Goal: Contribute content

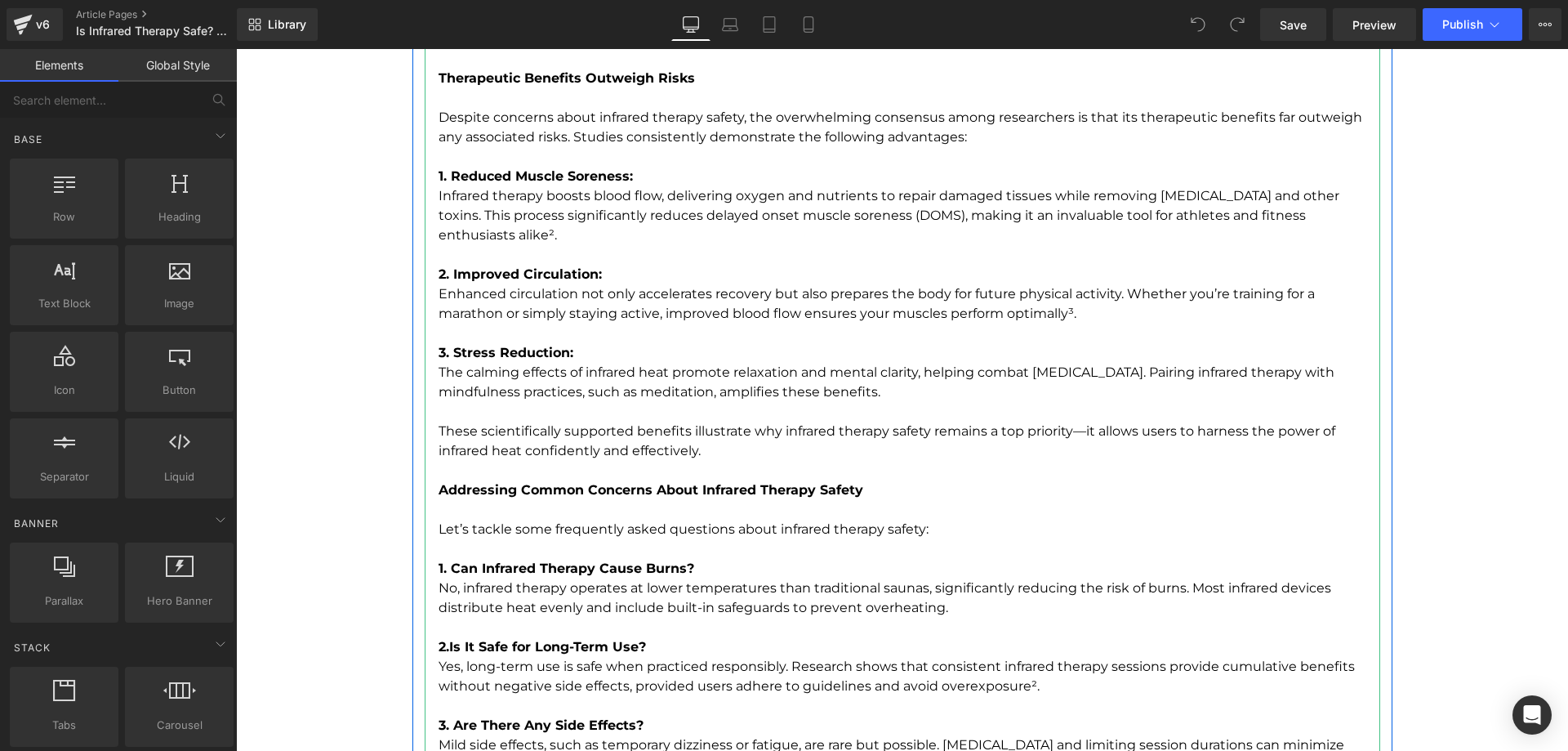
scroll to position [3274, 0]
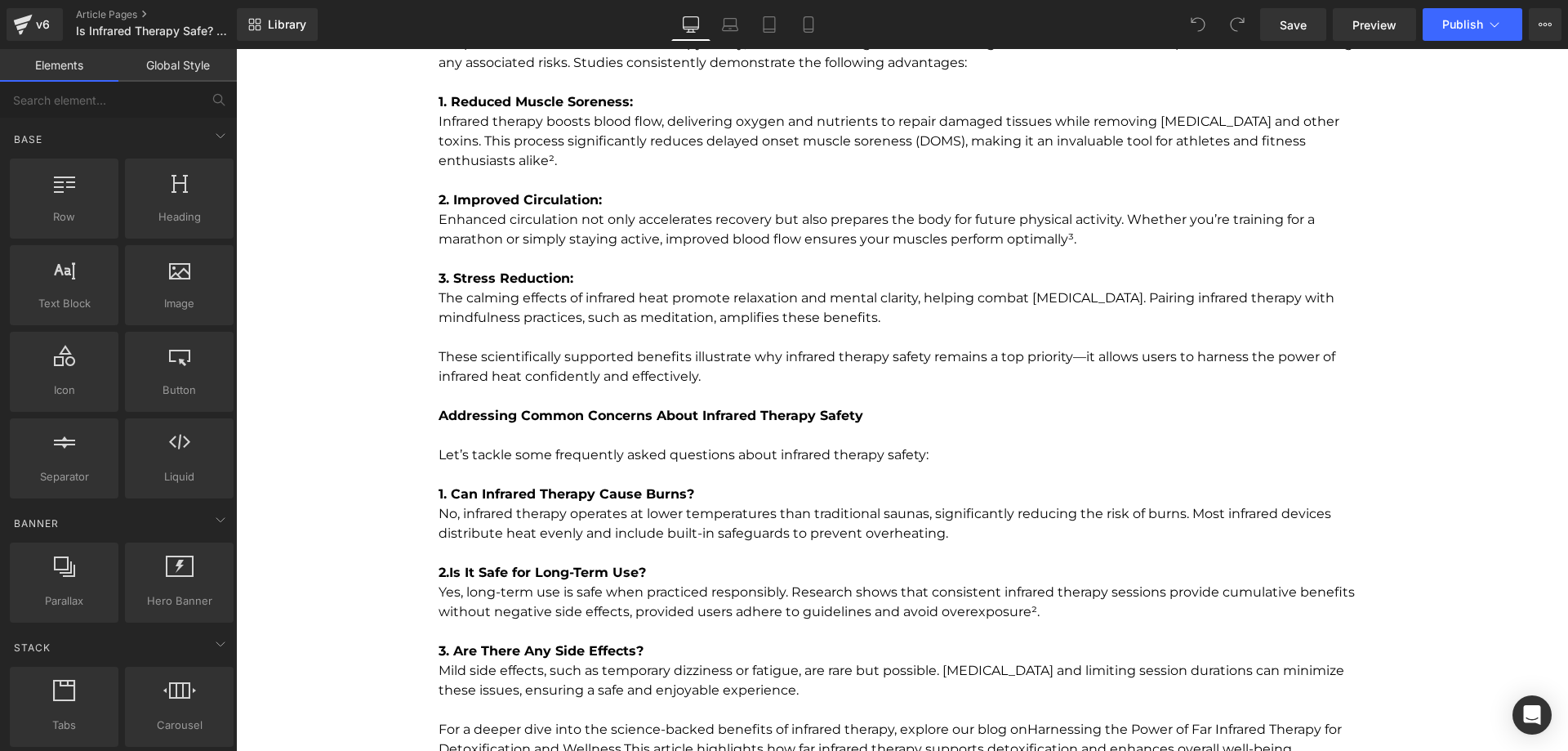
click at [1466, 43] on div "Library Desktop Desktop Laptop Tablet Mobile Save Preview Publish Scheduled Vie…" at bounding box center [902, 24] width 1331 height 49
click at [1473, 24] on span "Publish" at bounding box center [1463, 24] width 40 height 13
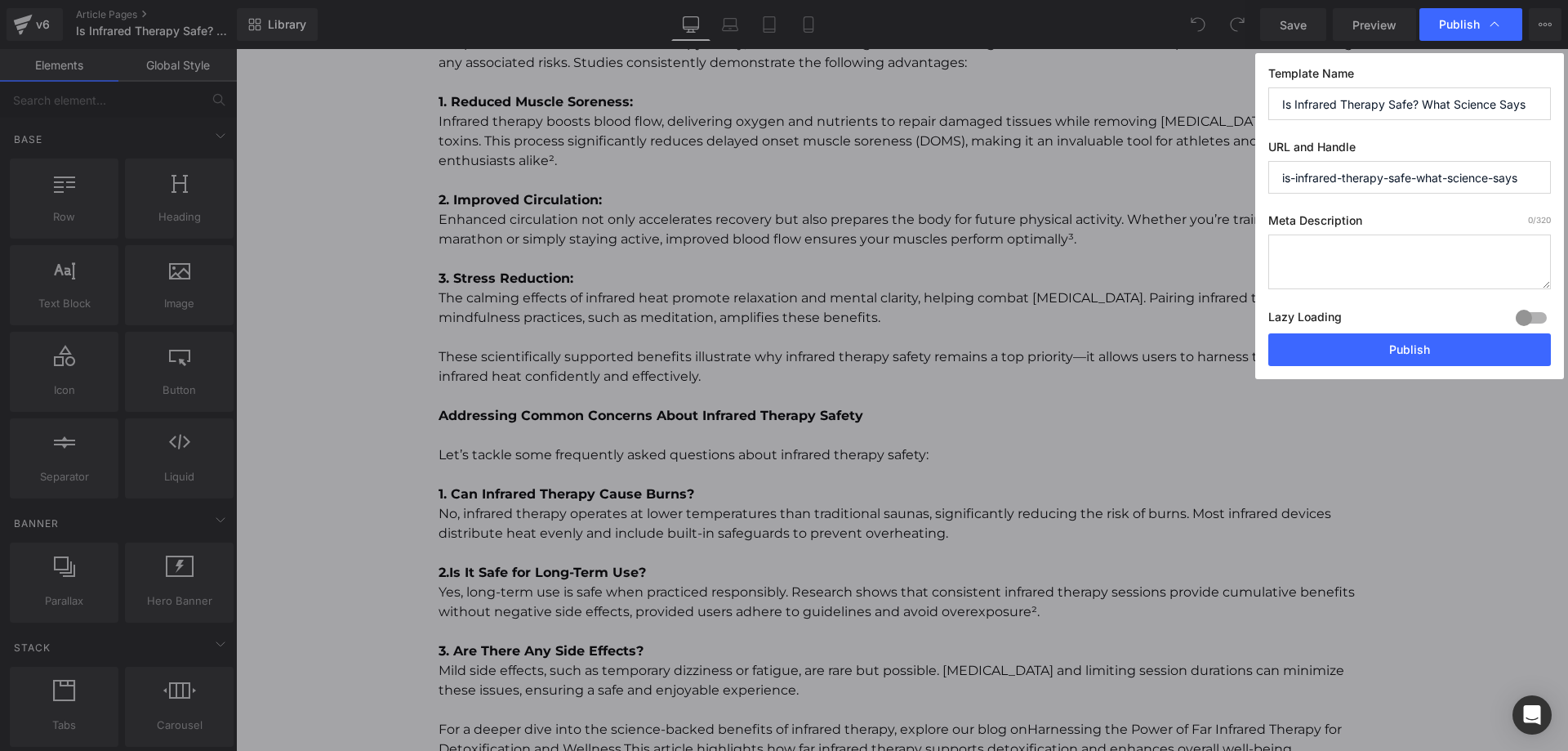
click at [1358, 177] on input "is-infrared-therapy-safe-what-science-says" at bounding box center [1410, 177] width 283 height 33
click at [1354, 346] on button "Publish" at bounding box center [1410, 350] width 283 height 33
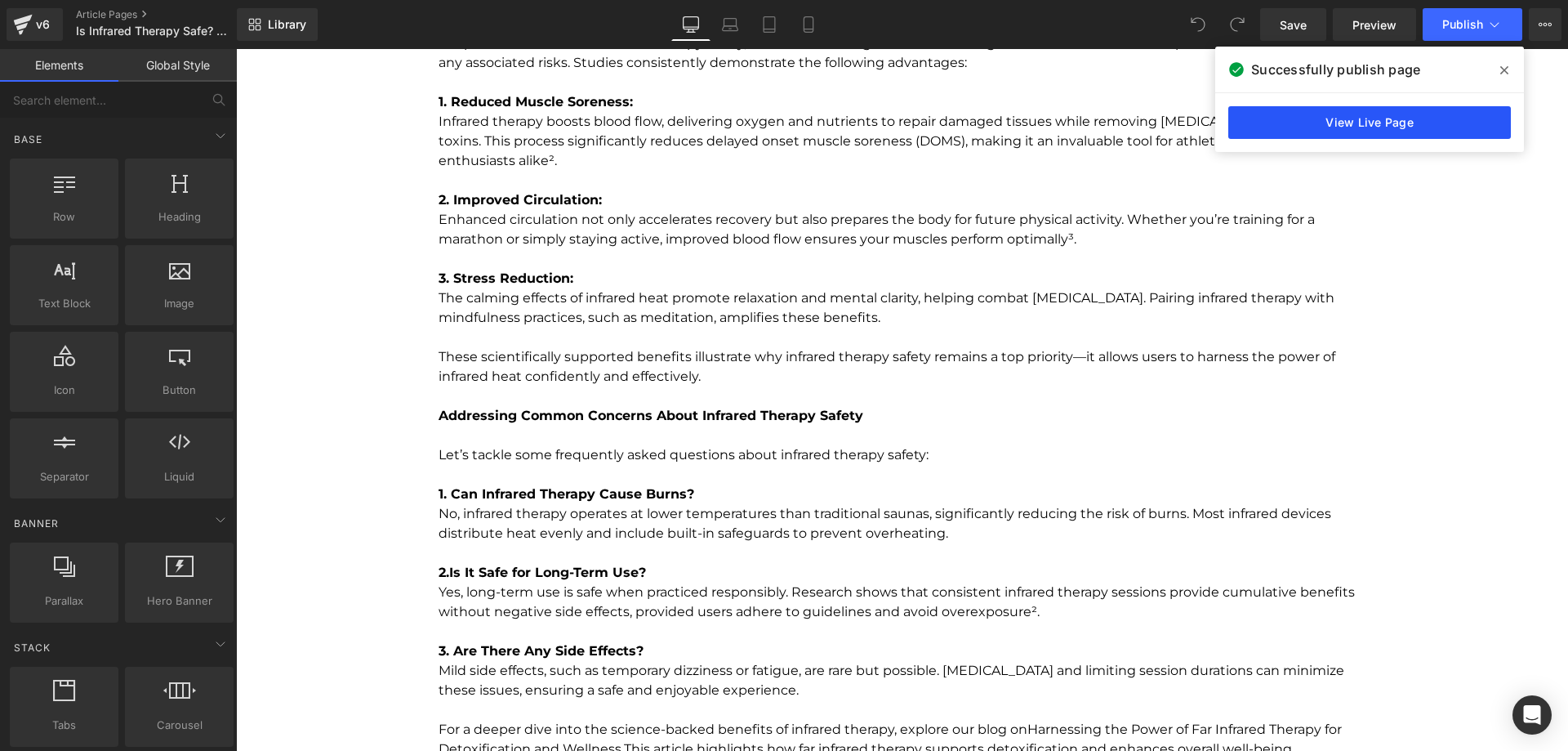
click at [1394, 128] on link "View Live Page" at bounding box center [1370, 122] width 283 height 33
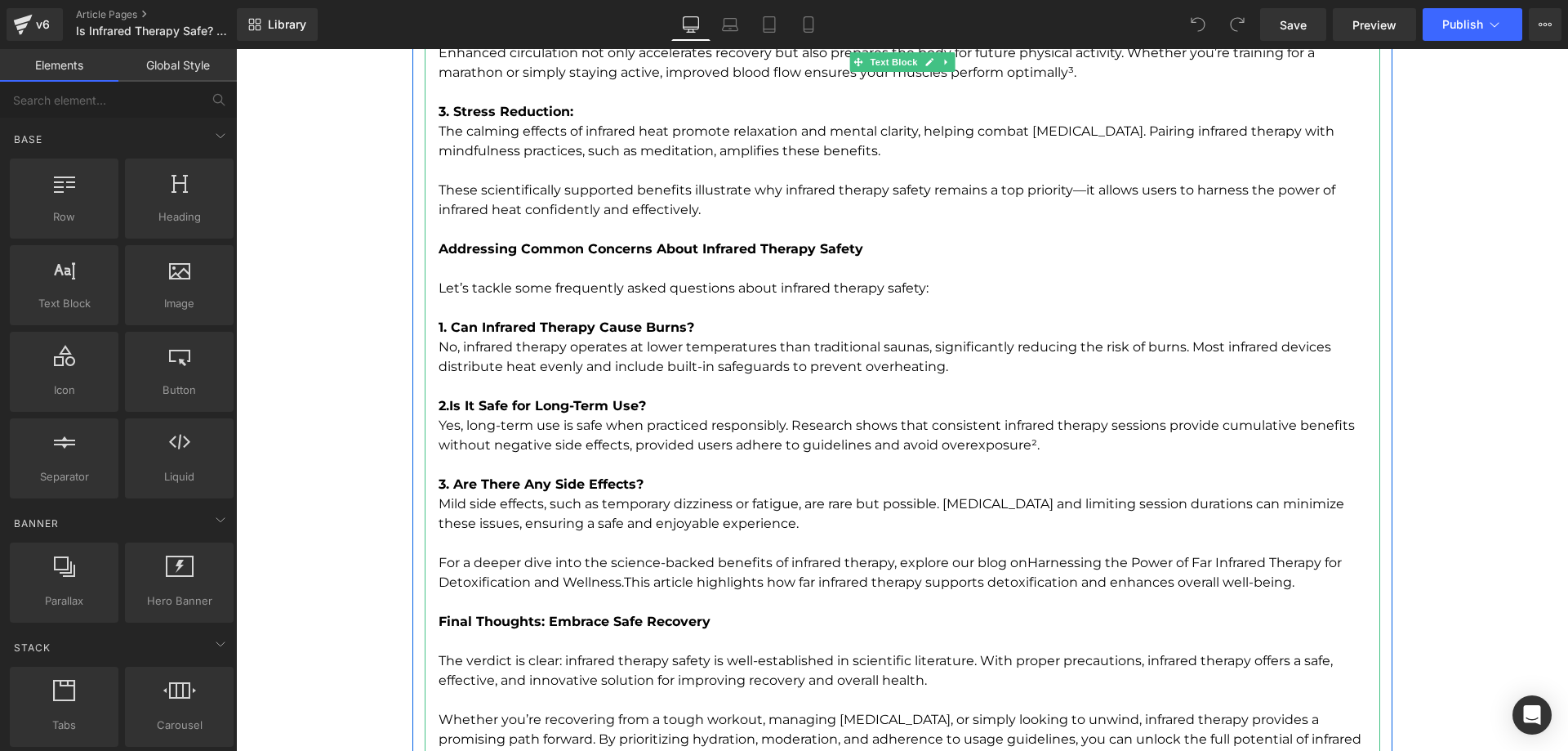
scroll to position [3437, 0]
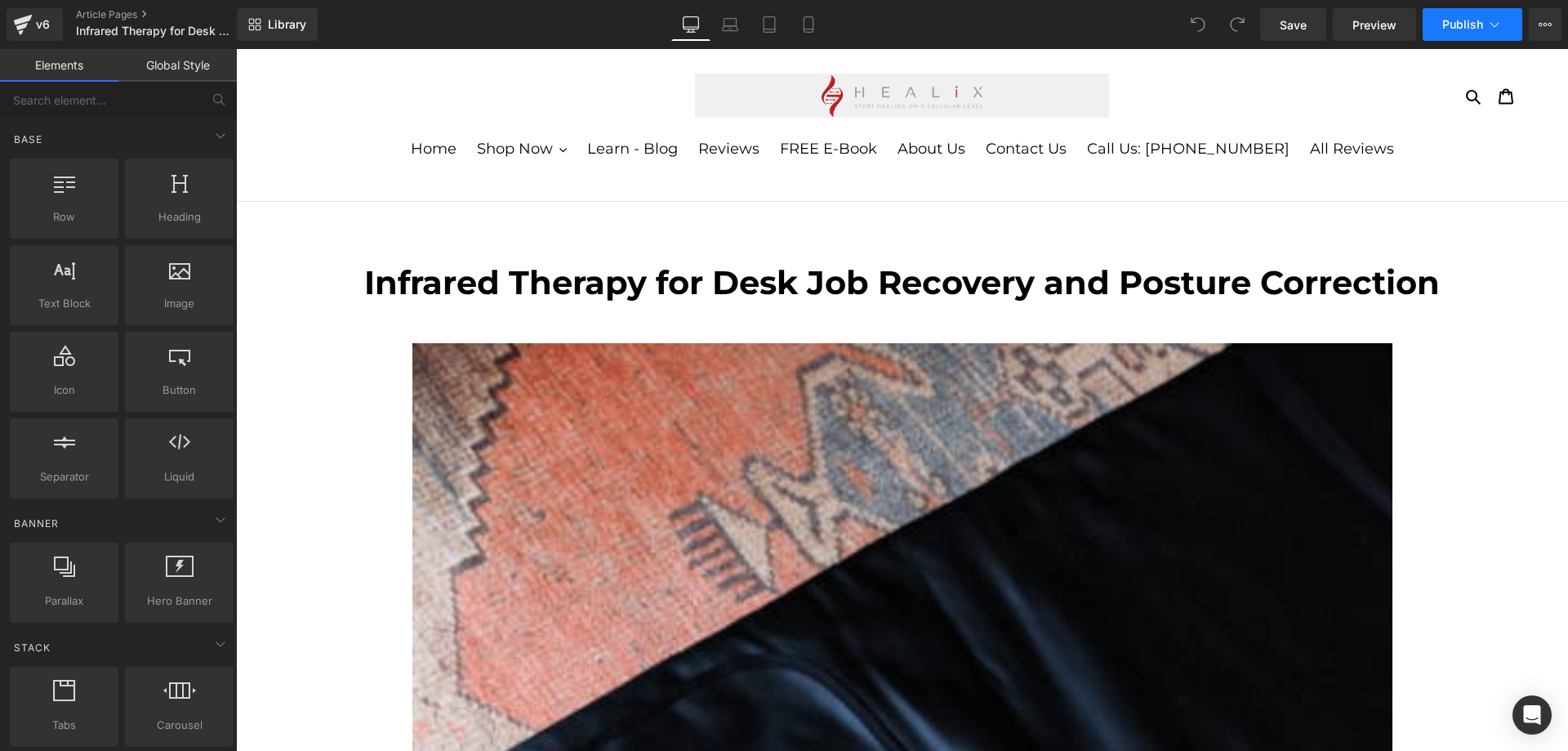
click at [1456, 27] on span "Publish" at bounding box center [1463, 24] width 40 height 13
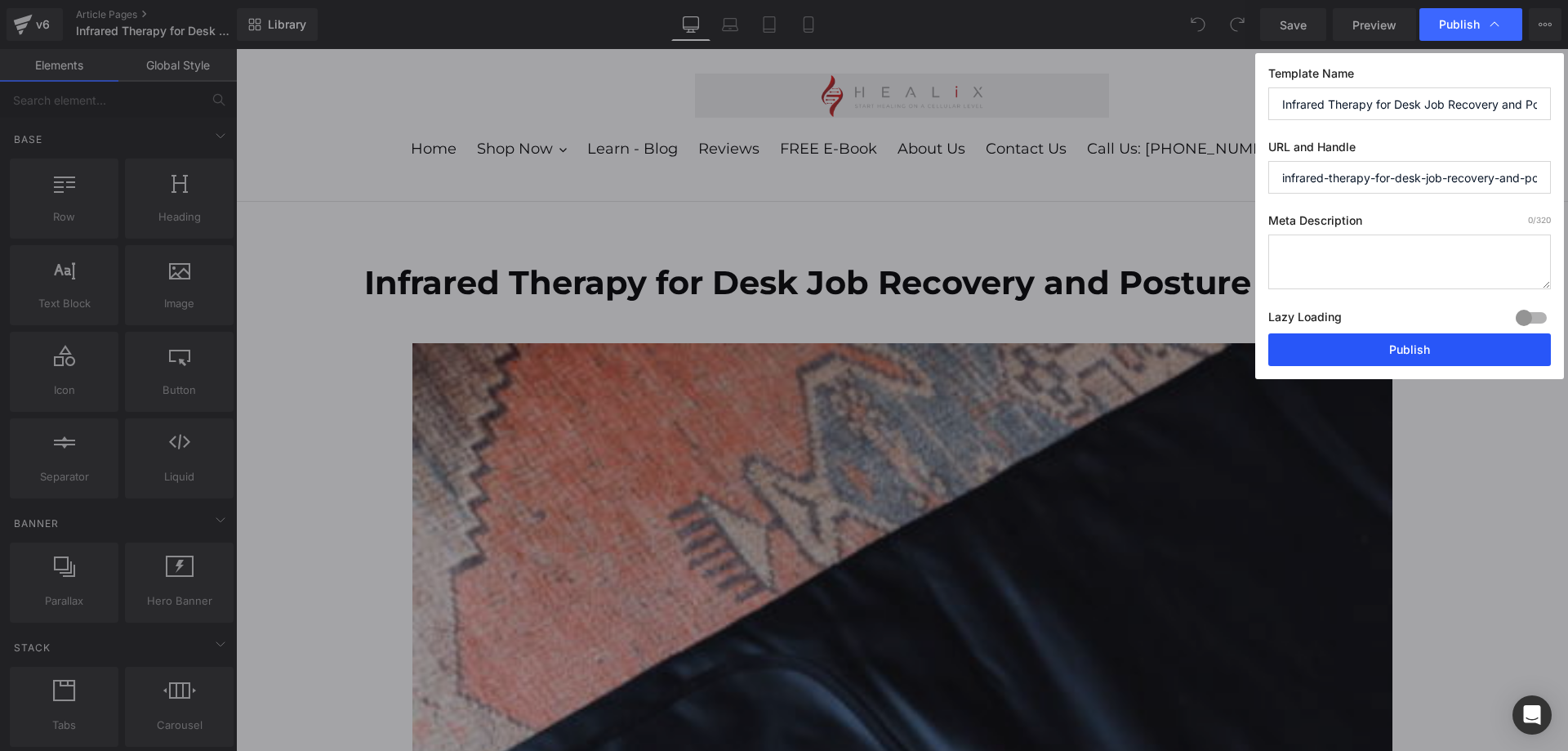
click at [1366, 338] on button "Publish" at bounding box center [1410, 350] width 283 height 33
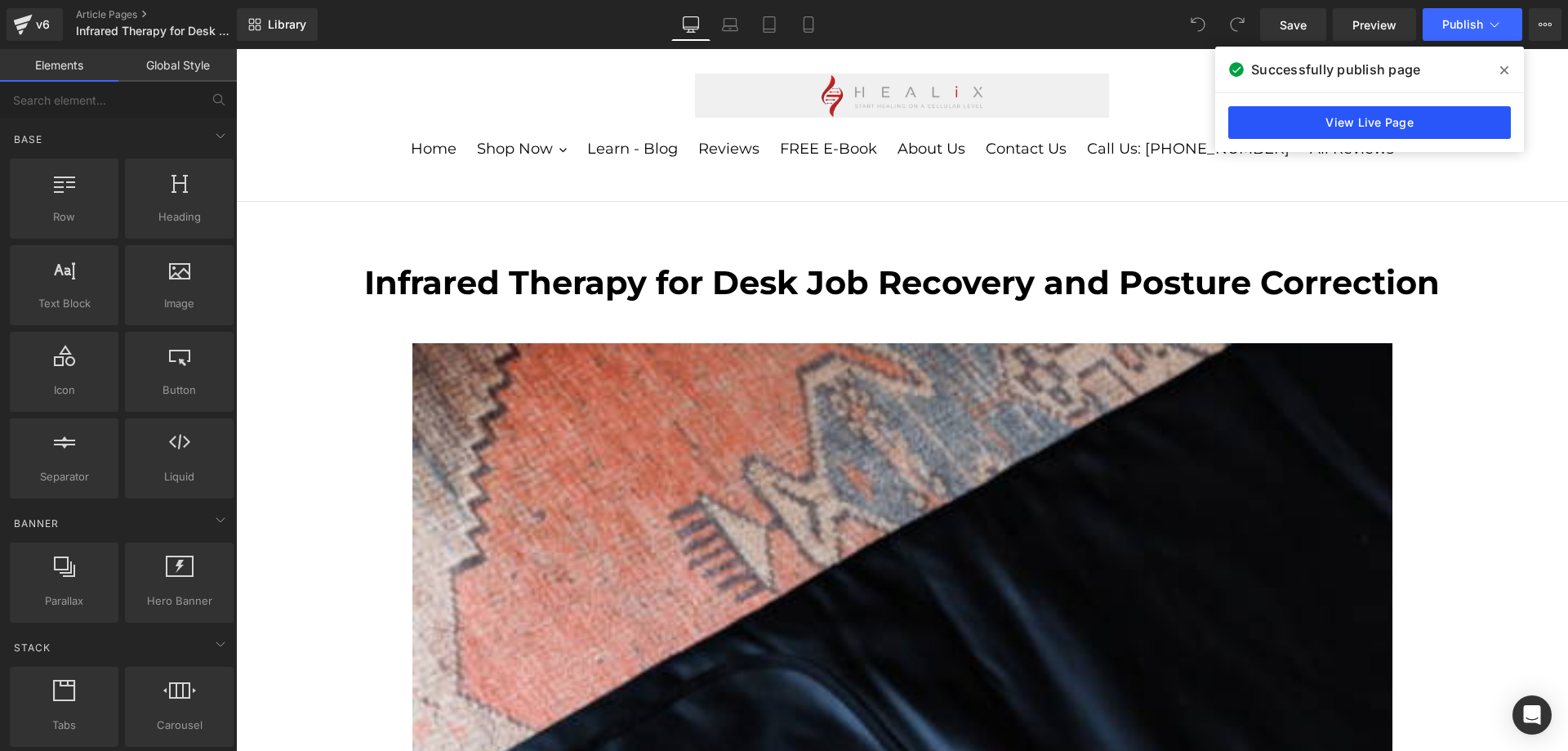
click at [1329, 127] on link "View Live Page" at bounding box center [1370, 122] width 283 height 33
